Goal: Complete application form: Complete application form

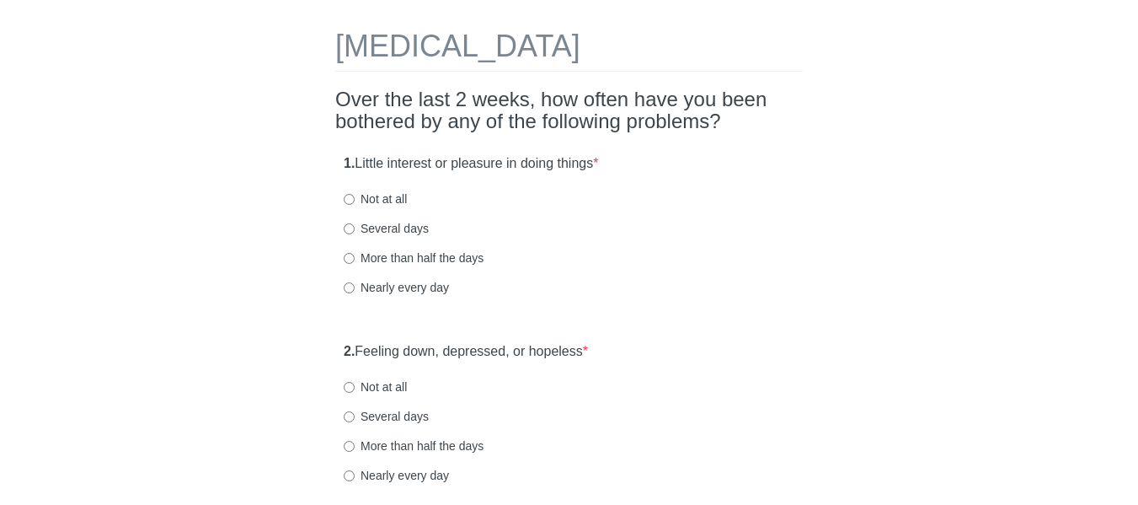
scroll to position [67, 0]
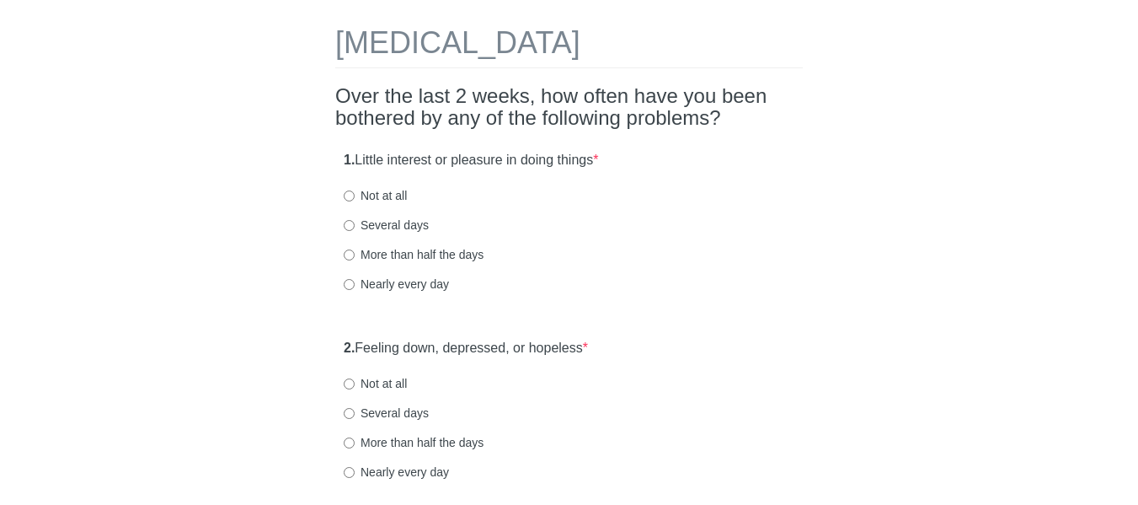
click at [770, 104] on h2 "Over the last 2 weeks, how often have you been bothered by any of the following…" at bounding box center [568, 107] width 467 height 45
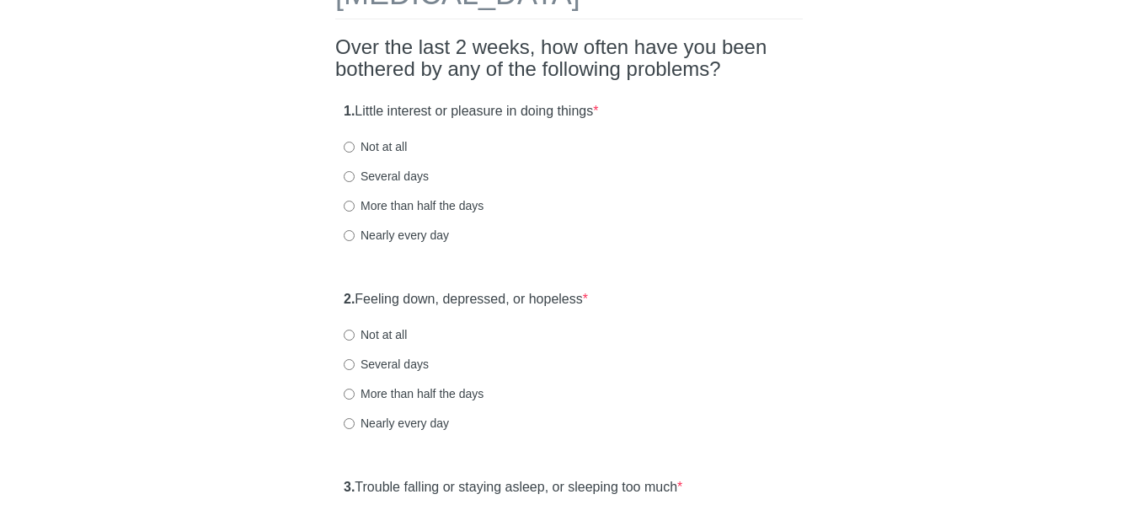
scroll to position [120, 0]
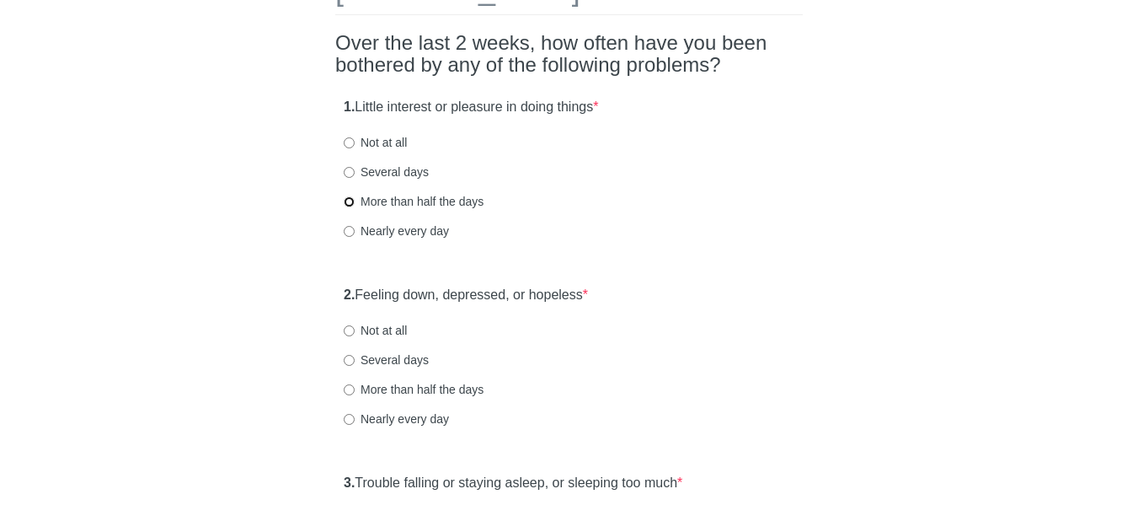
click at [347, 203] on input "More than half the days" at bounding box center [349, 201] width 11 height 11
radio input "true"
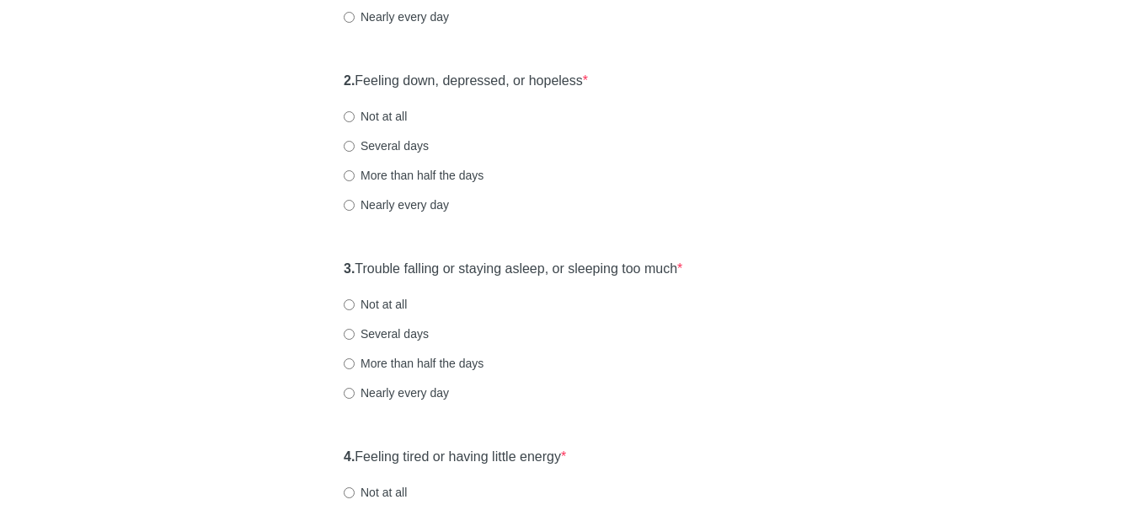
scroll to position [357, 0]
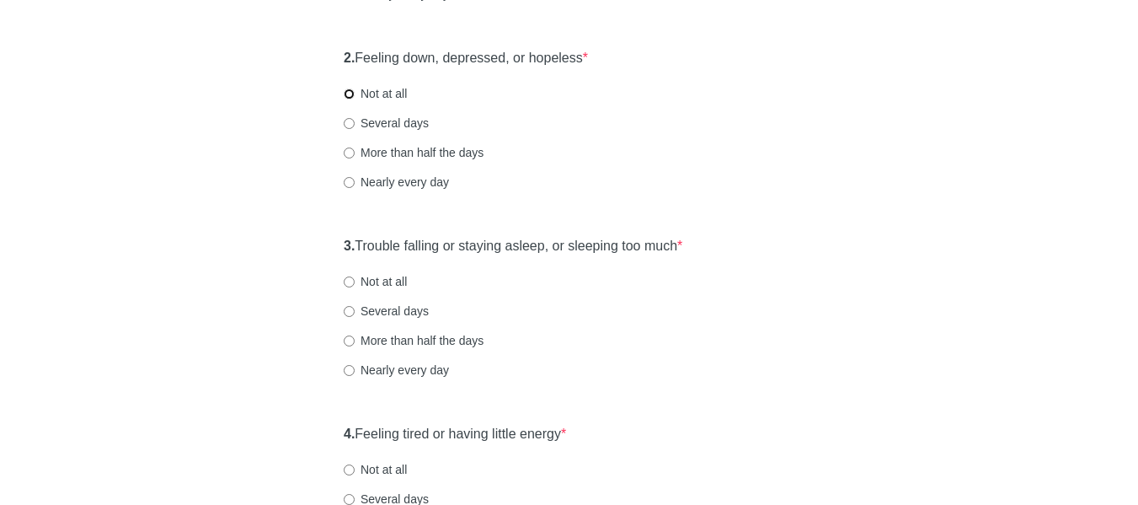
click at [350, 96] on input "Not at all" at bounding box center [349, 93] width 11 height 11
radio input "true"
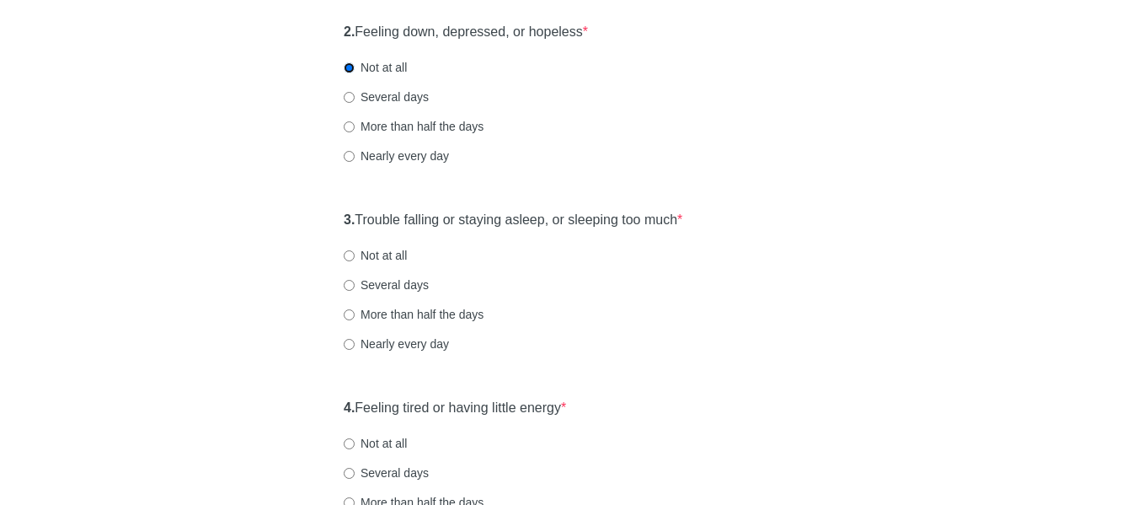
scroll to position [387, 0]
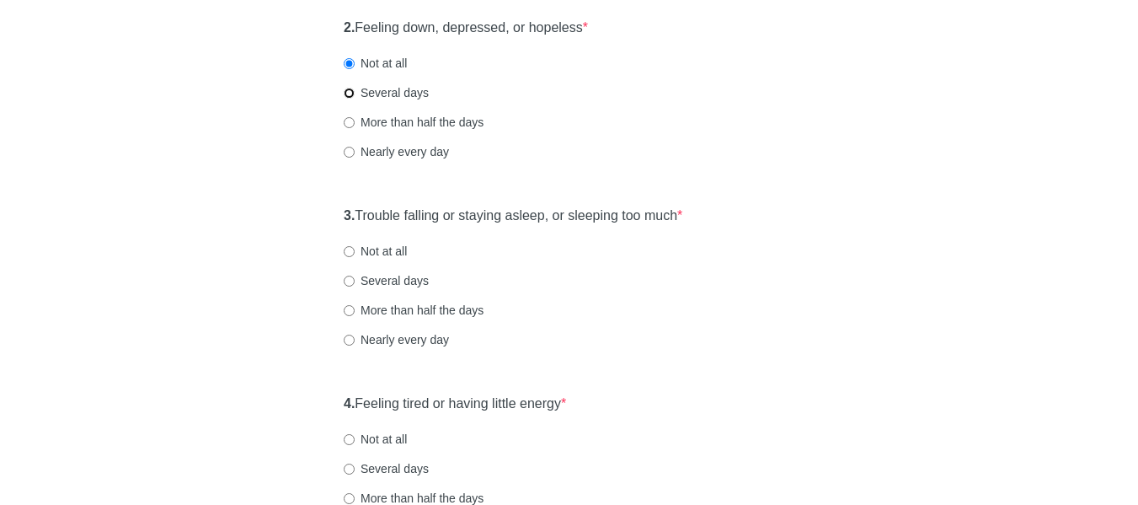
click at [348, 91] on input "Several days" at bounding box center [349, 93] width 11 height 11
radio input "true"
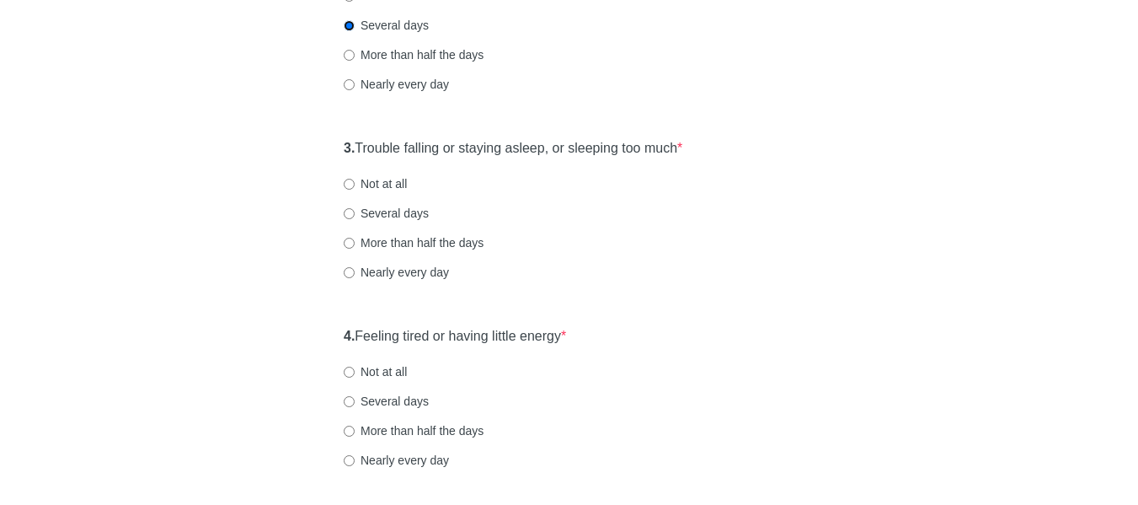
scroll to position [473, 0]
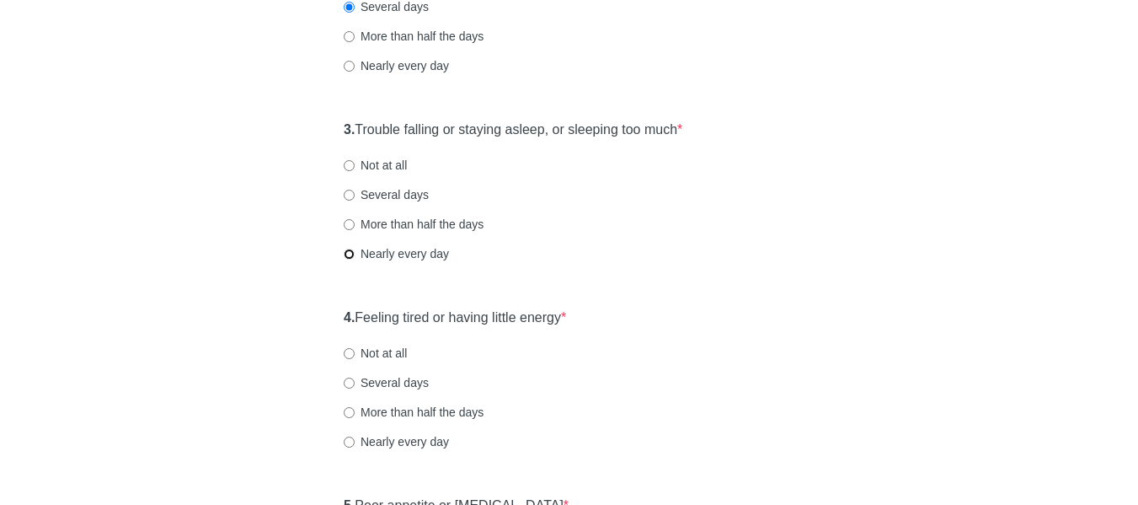
click at [348, 254] on input "Nearly every day" at bounding box center [349, 253] width 11 height 11
radio input "true"
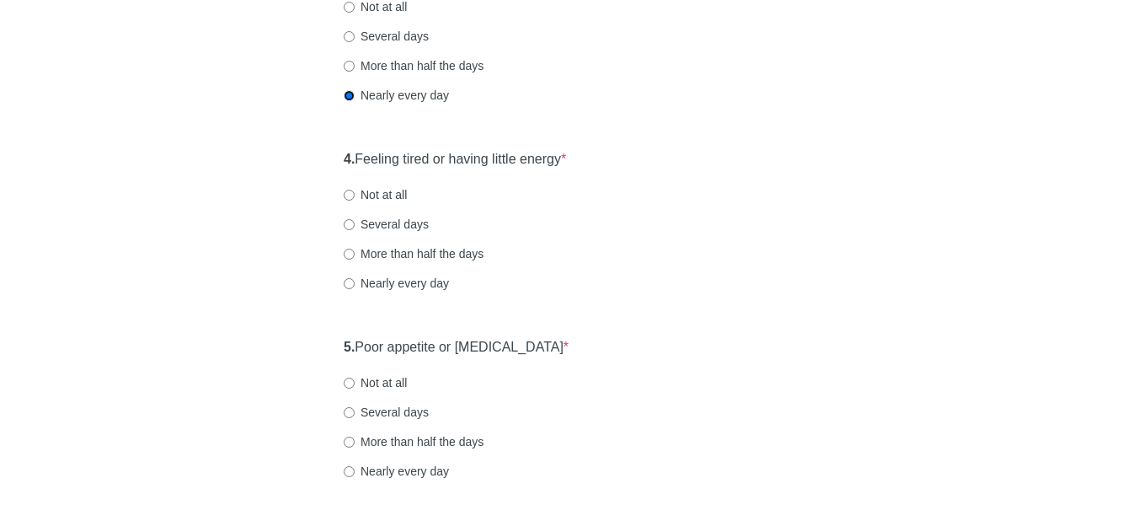
scroll to position [635, 0]
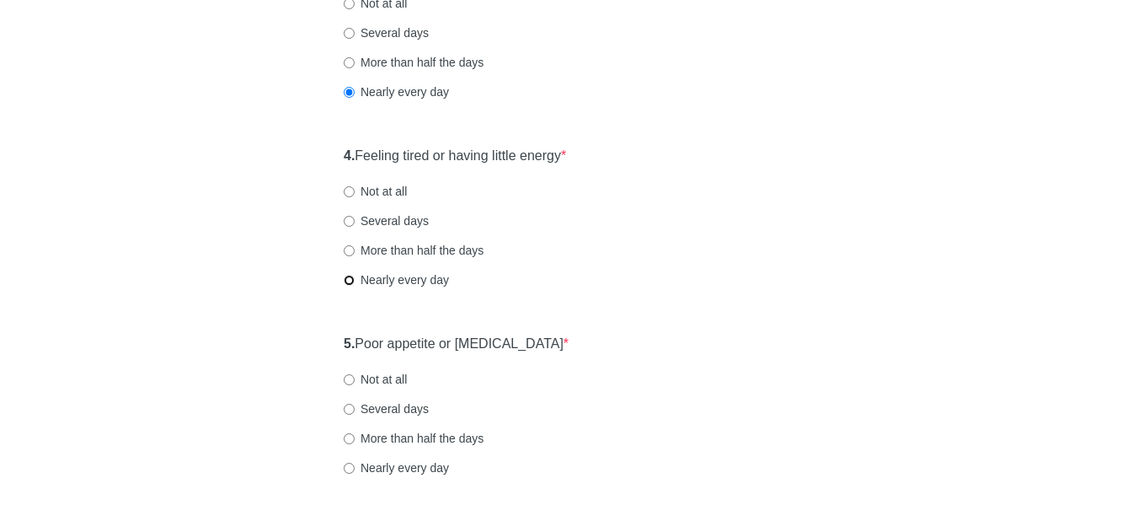
click at [351, 279] on input "Nearly every day" at bounding box center [349, 280] width 11 height 11
radio input "true"
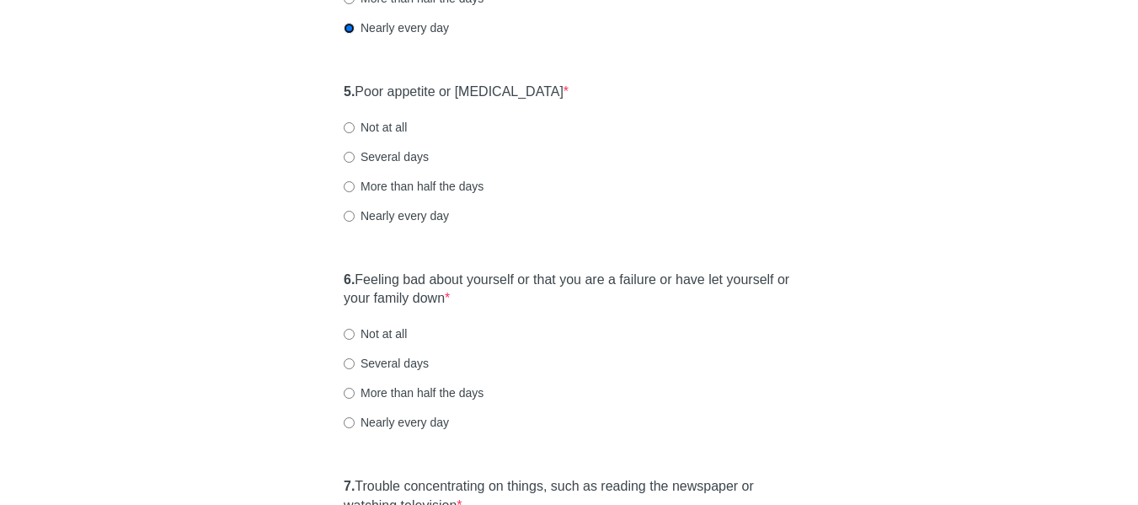
scroll to position [891, 0]
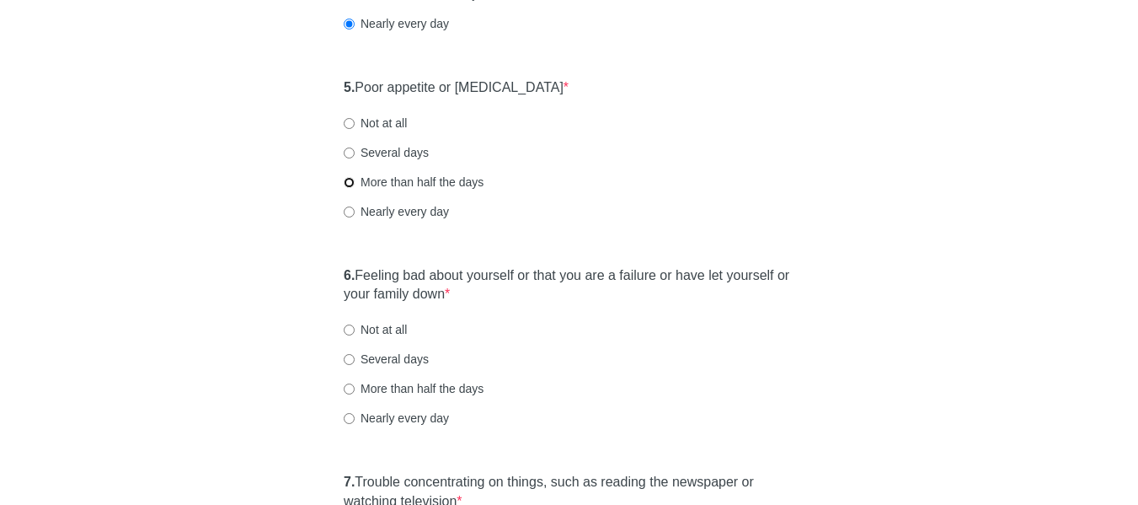
click at [348, 179] on input "More than half the days" at bounding box center [349, 182] width 11 height 11
radio input "true"
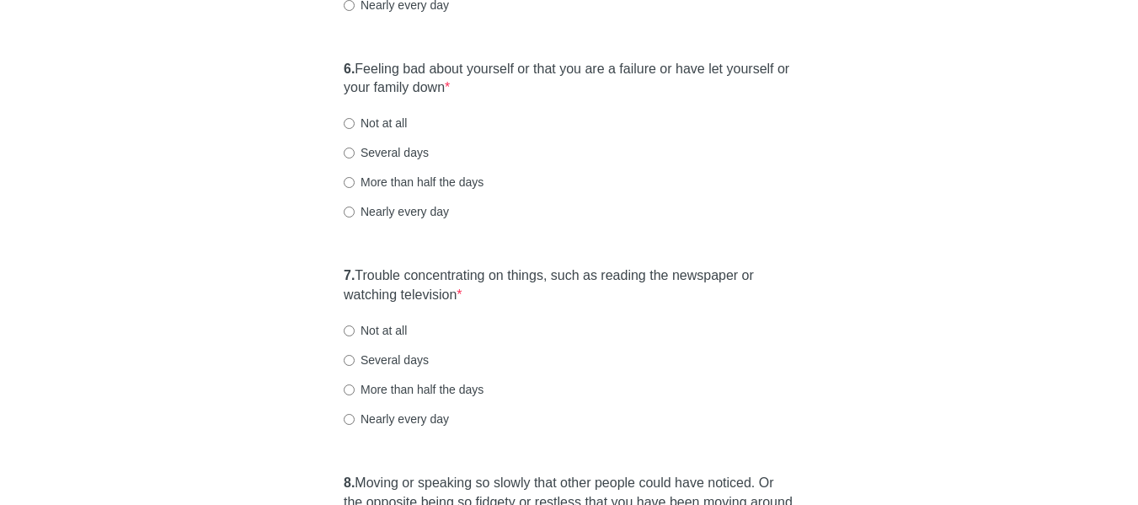
scroll to position [1102, 0]
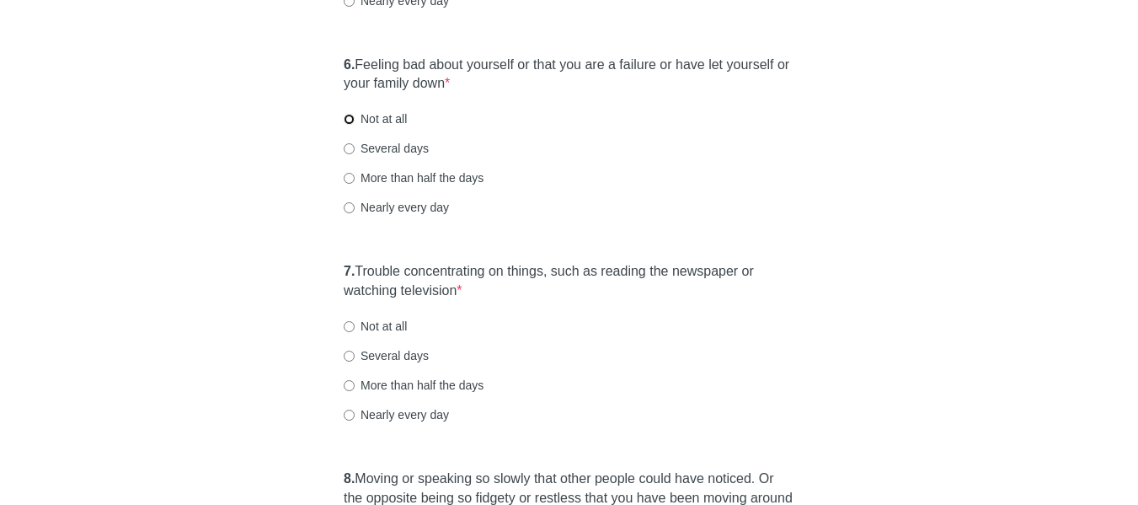
click at [346, 118] on input "Not at all" at bounding box center [349, 119] width 11 height 11
radio input "true"
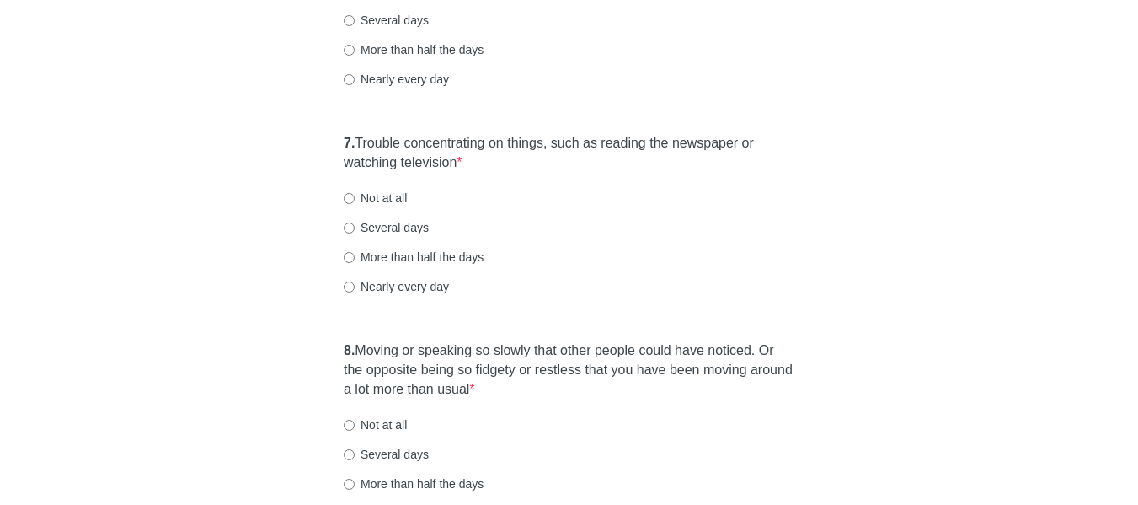
scroll to position [1267, 0]
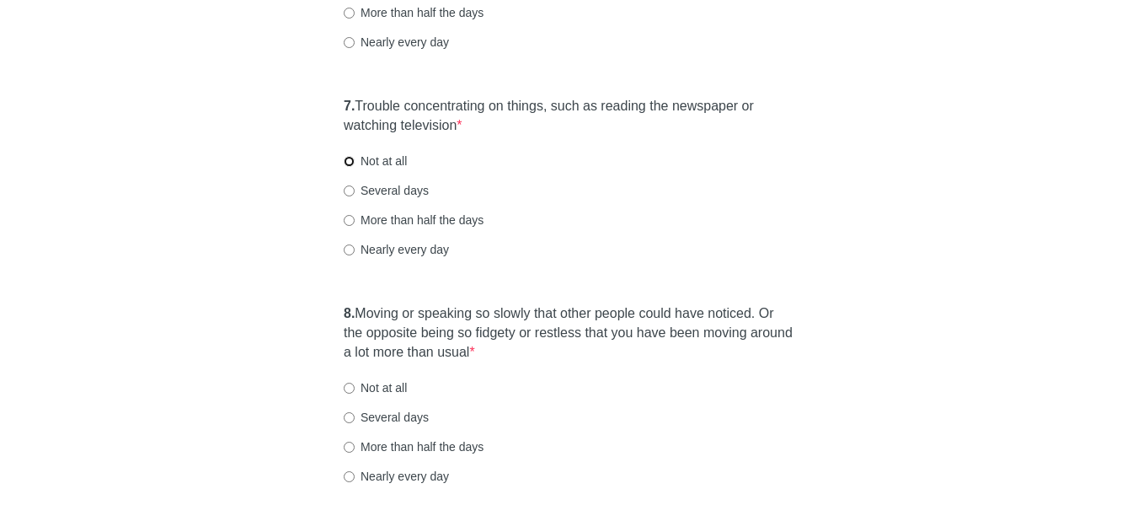
click at [349, 163] on input "Not at all" at bounding box center [349, 161] width 11 height 11
radio input "true"
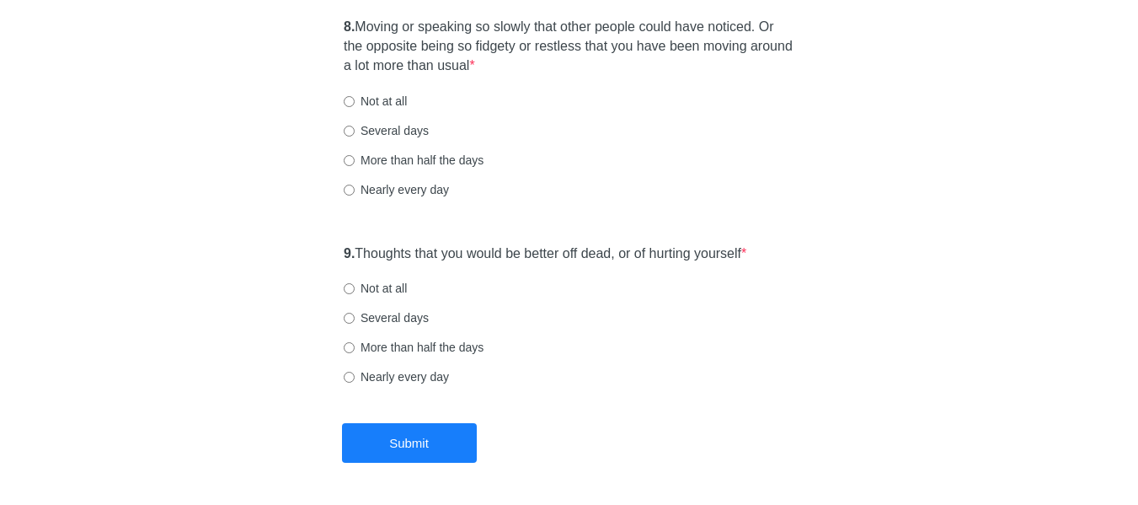
scroll to position [1572, 0]
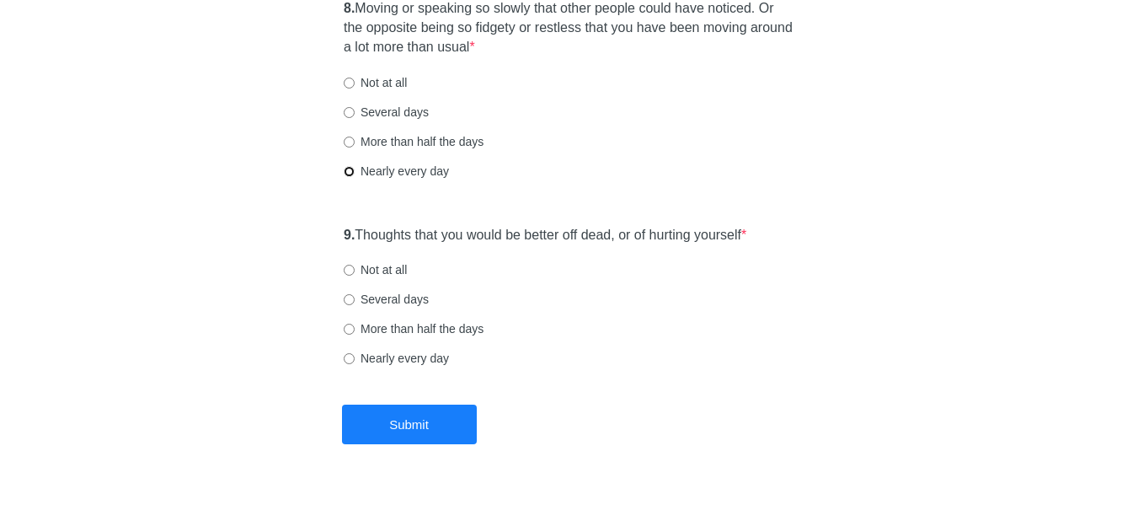
click at [347, 170] on input "Nearly every day" at bounding box center [349, 171] width 11 height 11
radio input "true"
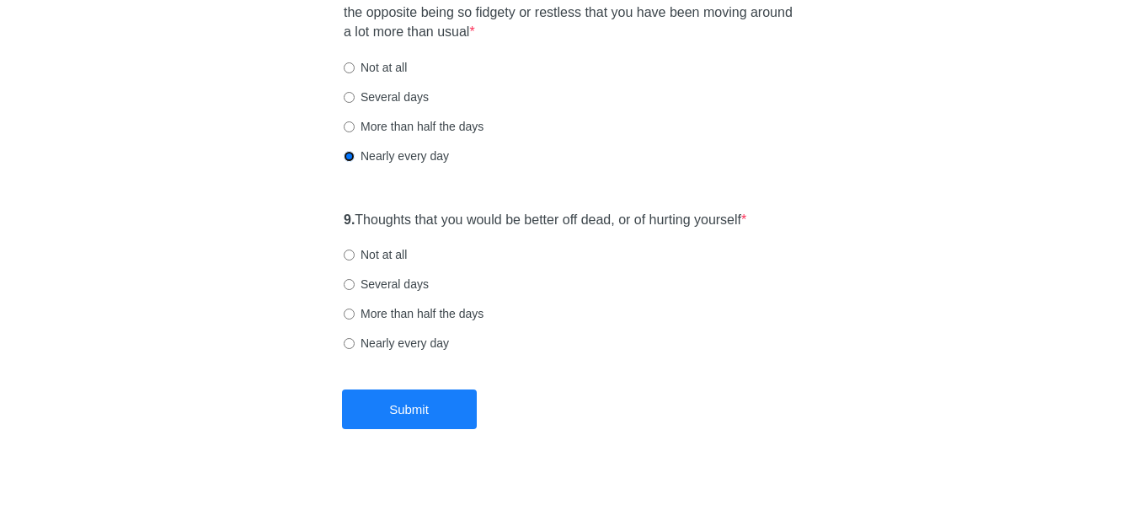
scroll to position [1613, 0]
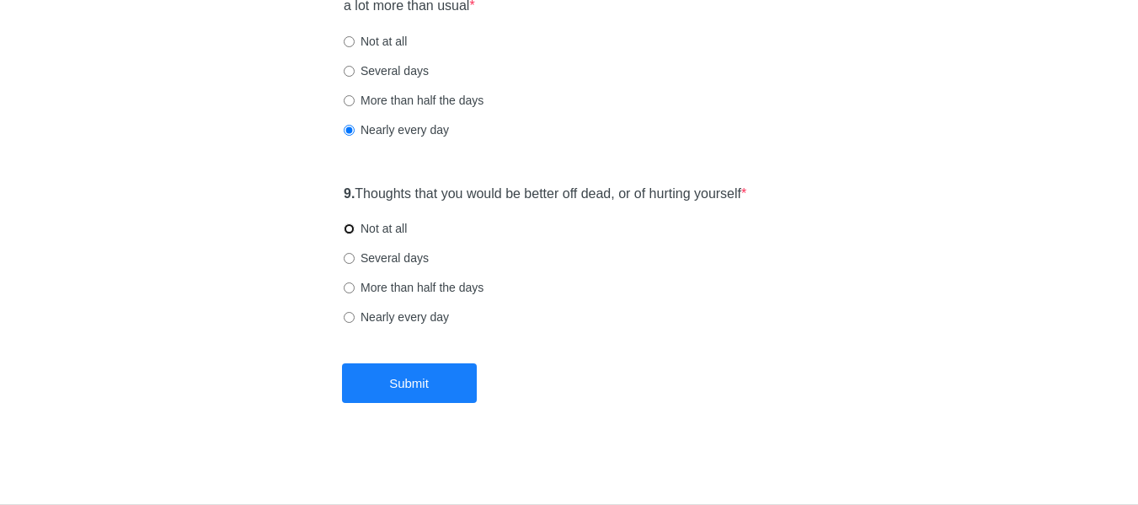
click at [346, 232] on input "Not at all" at bounding box center [349, 228] width 11 height 11
radio input "true"
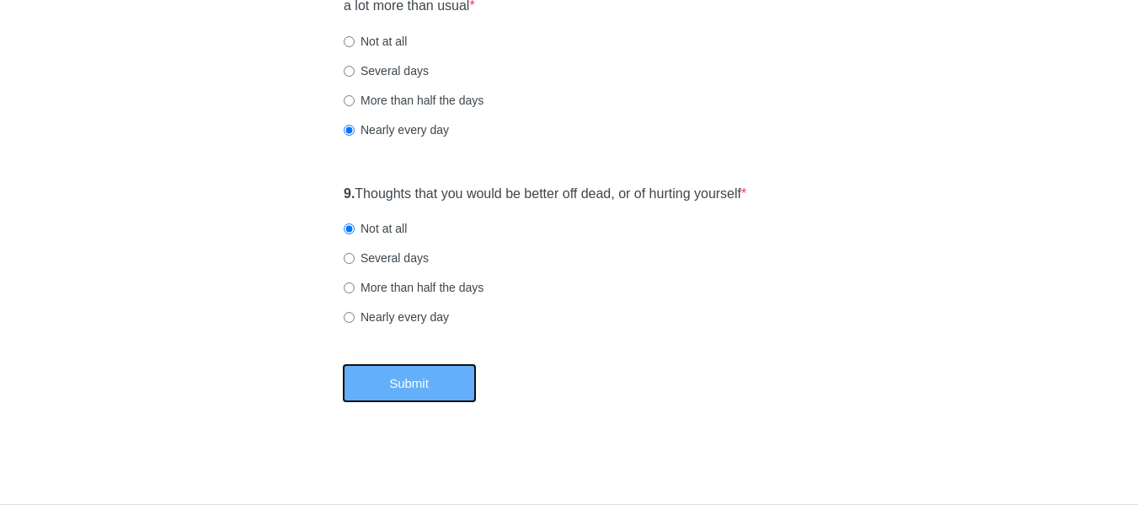
click at [435, 379] on button "Submit" at bounding box center [409, 383] width 135 height 40
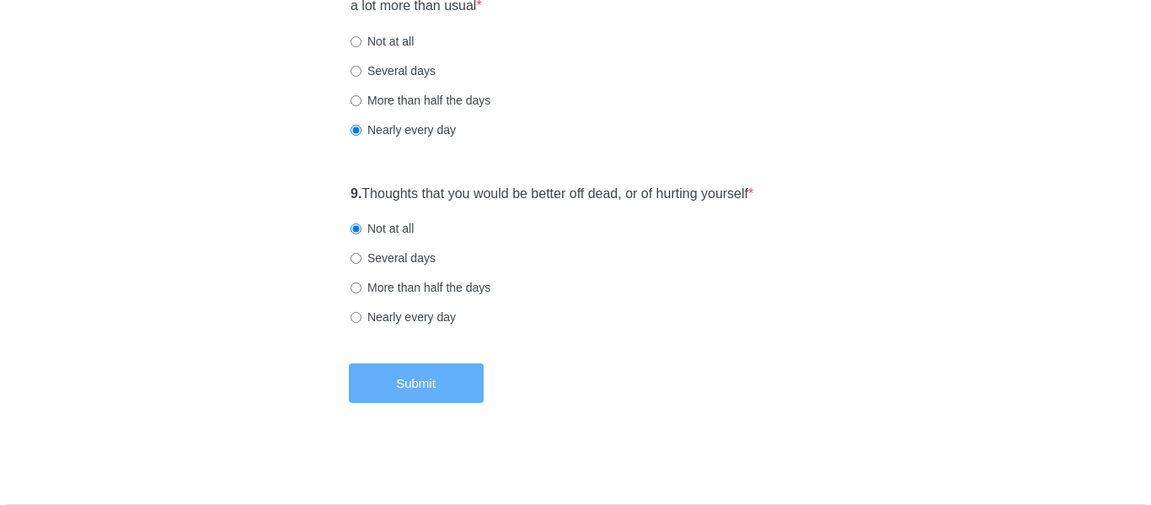
scroll to position [0, 0]
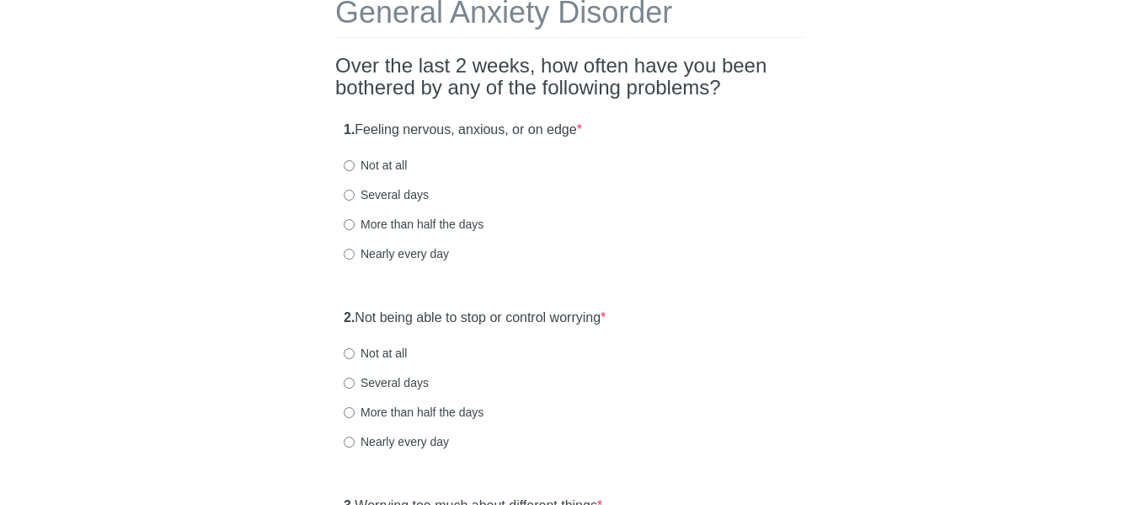
scroll to position [94, 0]
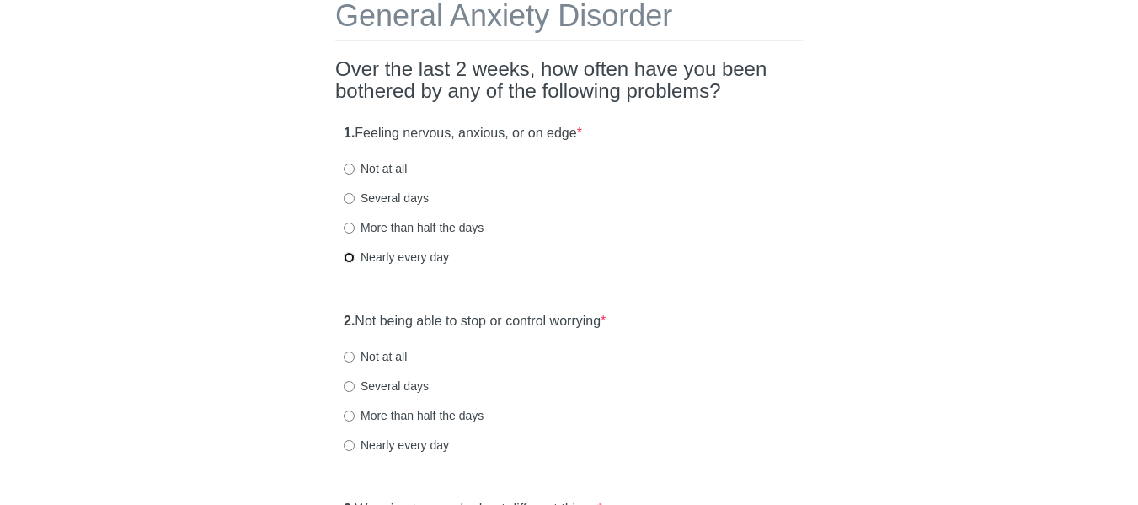
click at [350, 257] on input "Nearly every day" at bounding box center [349, 257] width 11 height 11
radio input "true"
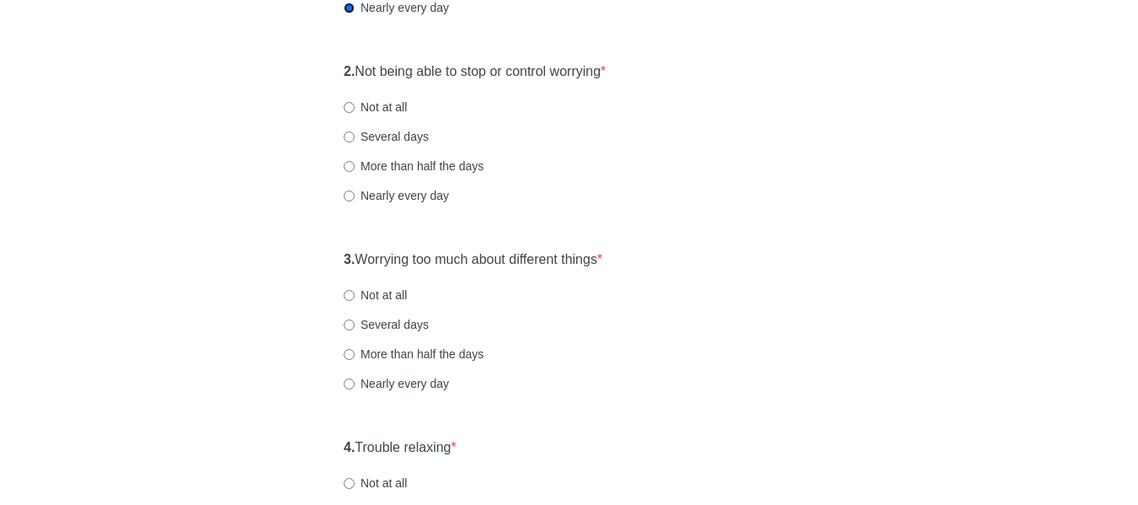
scroll to position [370, 0]
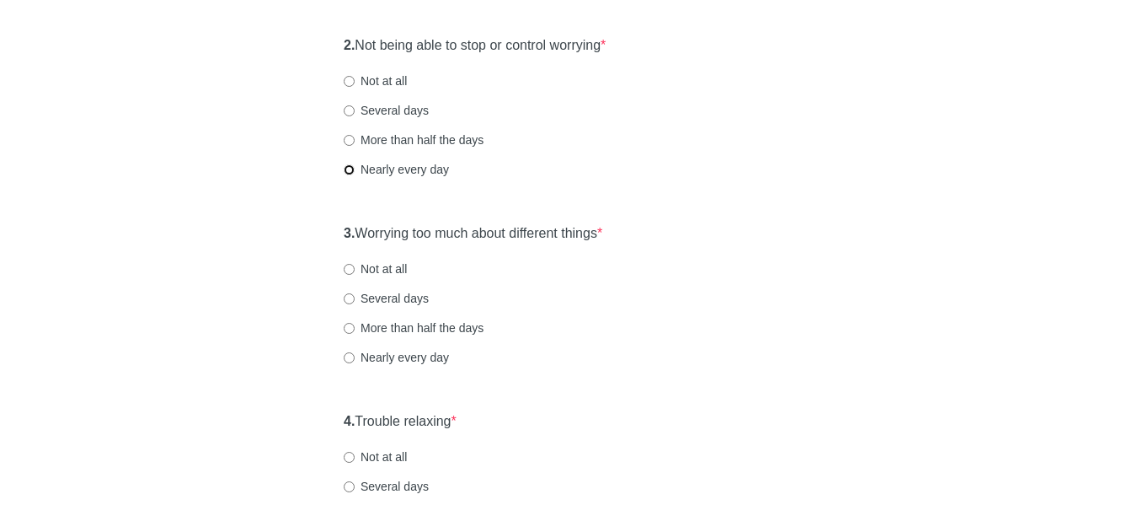
click at [353, 168] on input "Nearly every day" at bounding box center [349, 169] width 11 height 11
radio input "true"
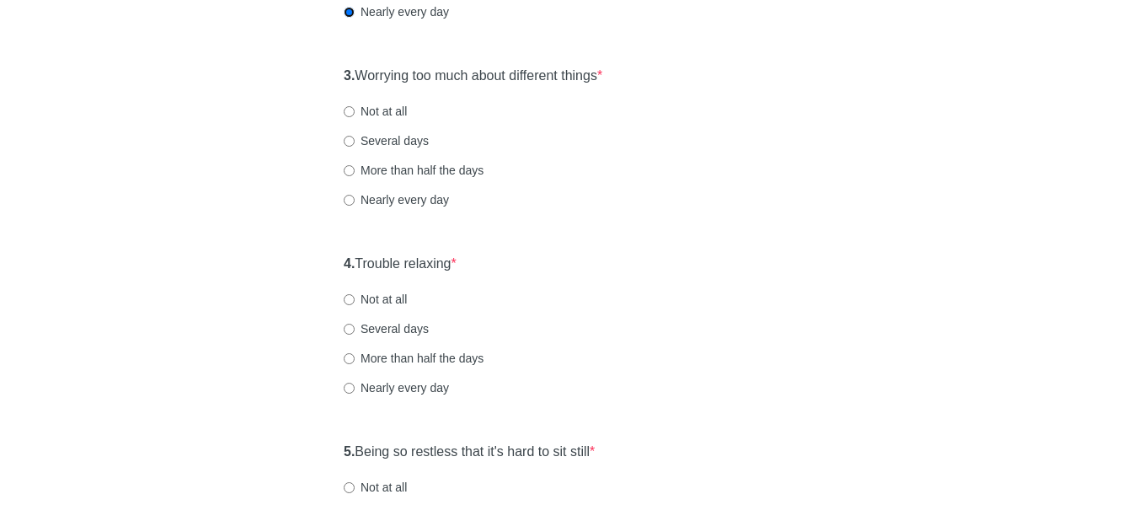
scroll to position [530, 0]
click at [348, 200] on input "Nearly every day" at bounding box center [349, 197] width 11 height 11
radio input "true"
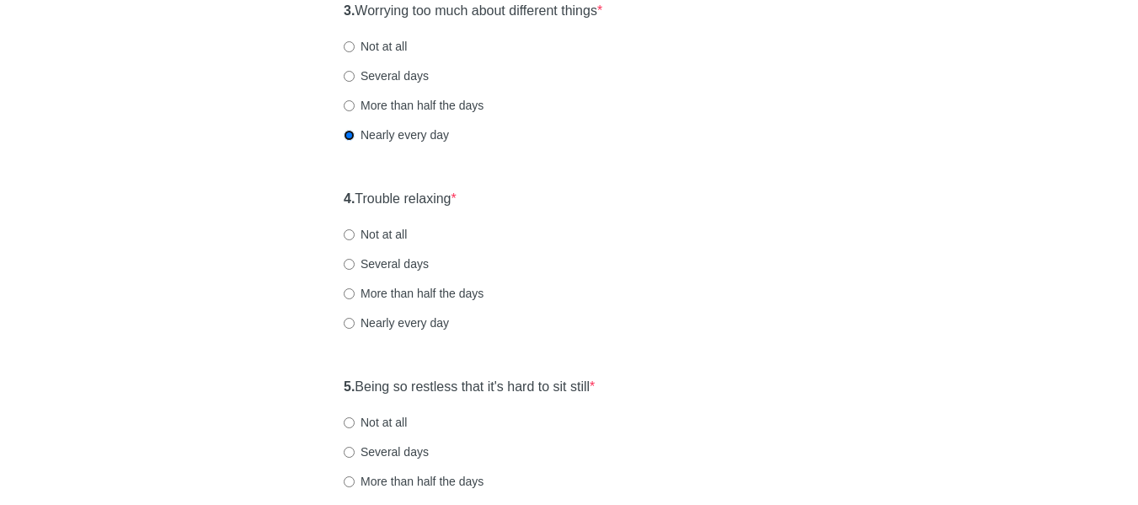
scroll to position [604, 0]
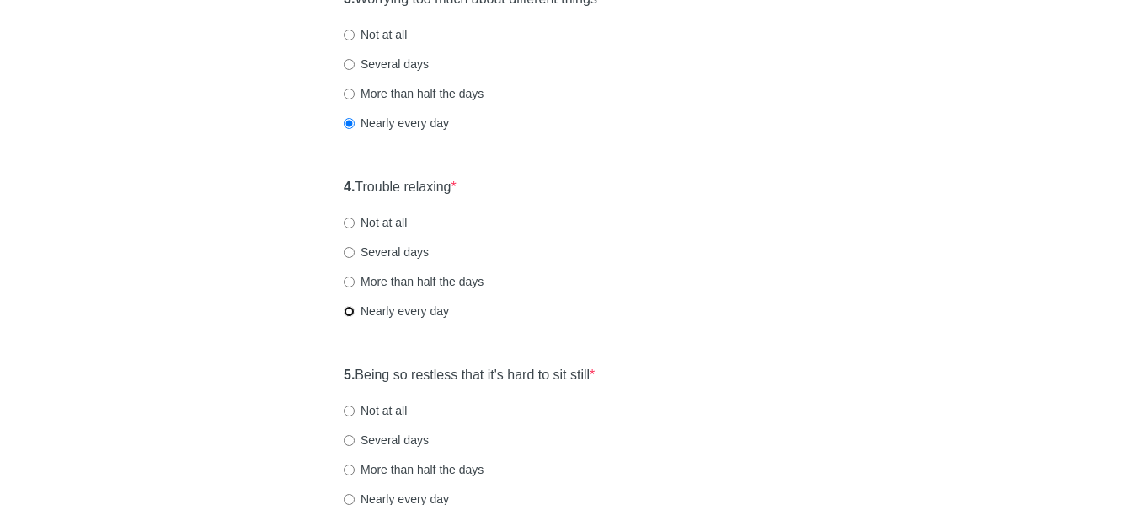
click at [348, 312] on input "Nearly every day" at bounding box center [349, 311] width 11 height 11
radio input "true"
click at [351, 280] on input "More than half the days" at bounding box center [349, 281] width 11 height 11
radio input "true"
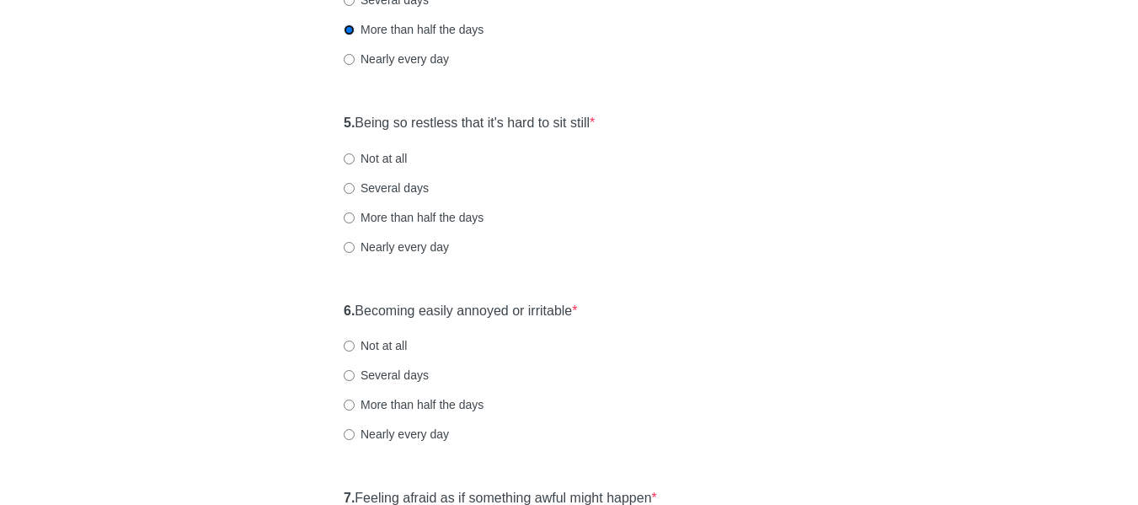
scroll to position [858, 0]
click at [351, 213] on input "More than half the days" at bounding box center [349, 215] width 11 height 11
radio input "true"
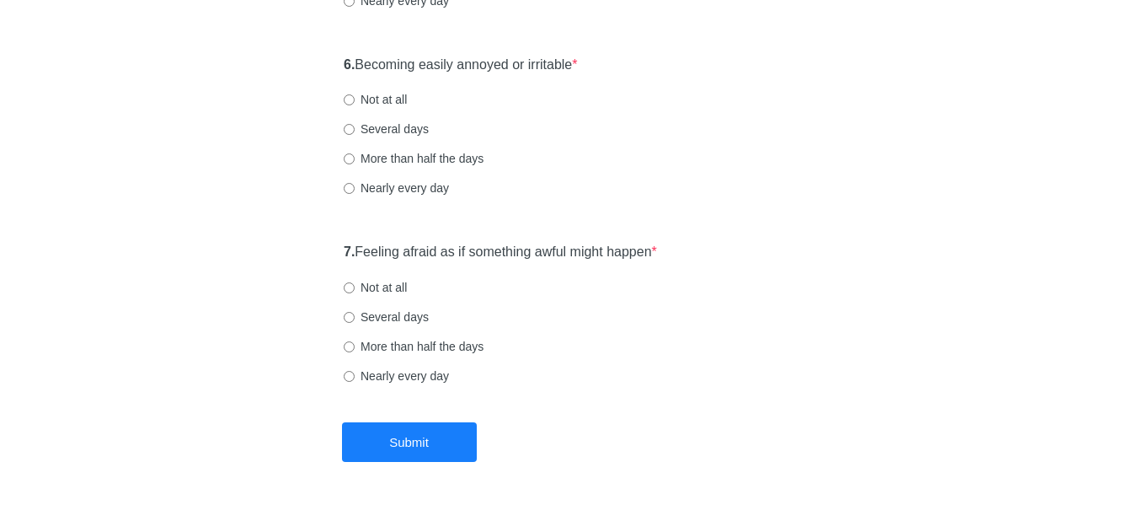
scroll to position [1104, 0]
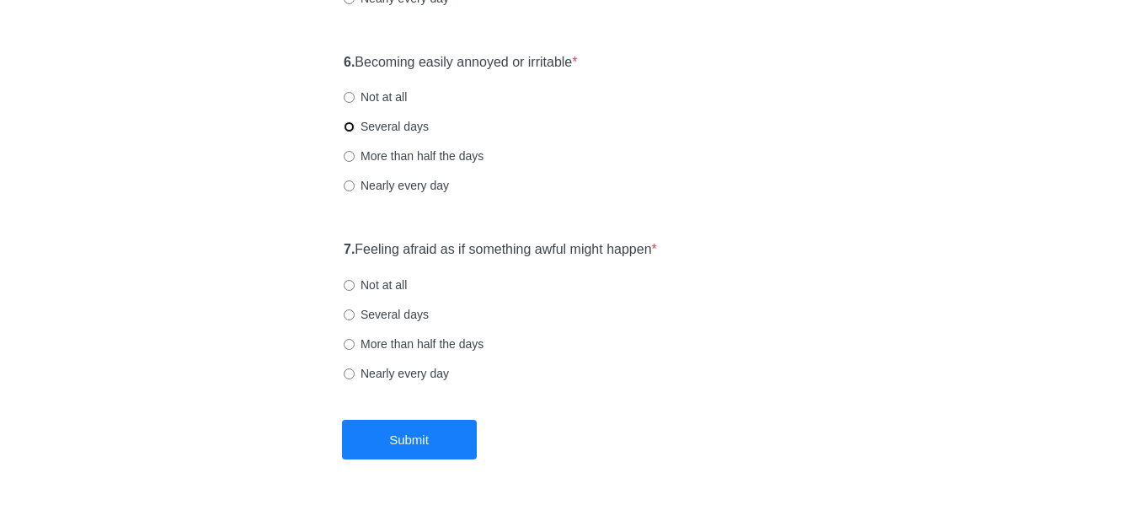
click at [349, 123] on input "Several days" at bounding box center [349, 126] width 11 height 11
radio input "true"
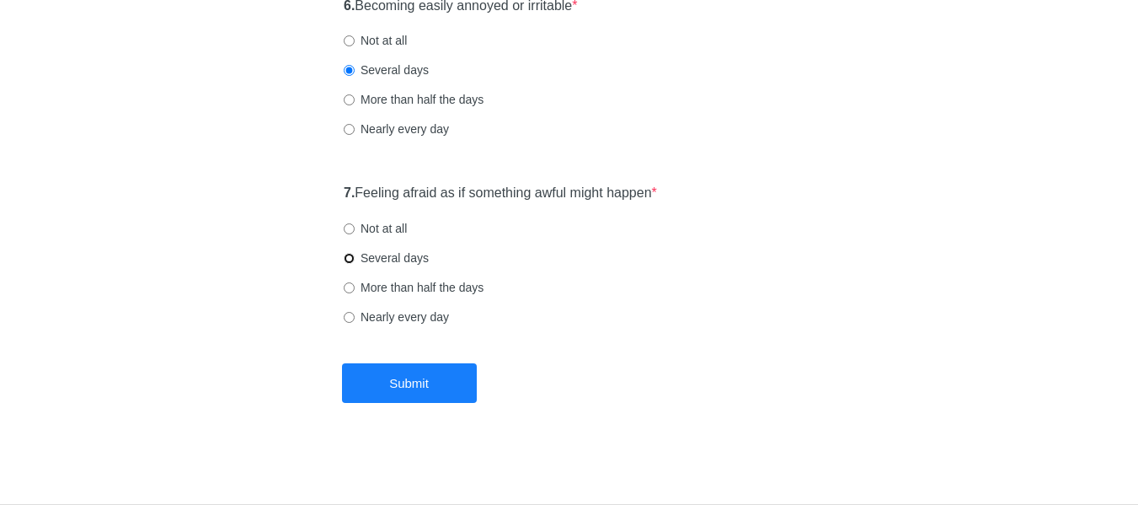
click at [345, 259] on input "Several days" at bounding box center [349, 258] width 11 height 11
radio input "true"
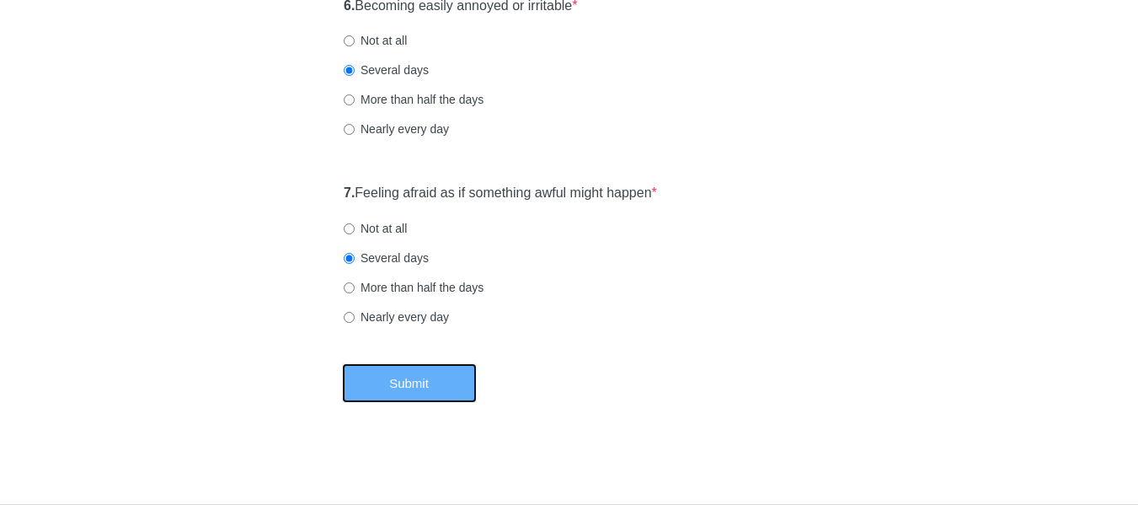
click at [408, 384] on button "Submit" at bounding box center [409, 383] width 135 height 40
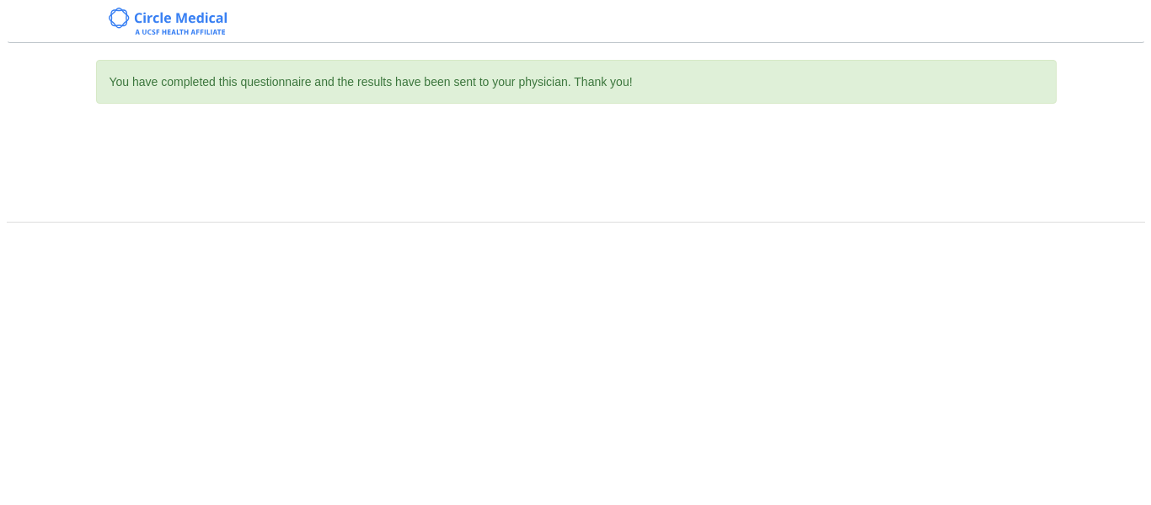
scroll to position [0, 0]
